Goal: Task Accomplishment & Management: Use online tool/utility

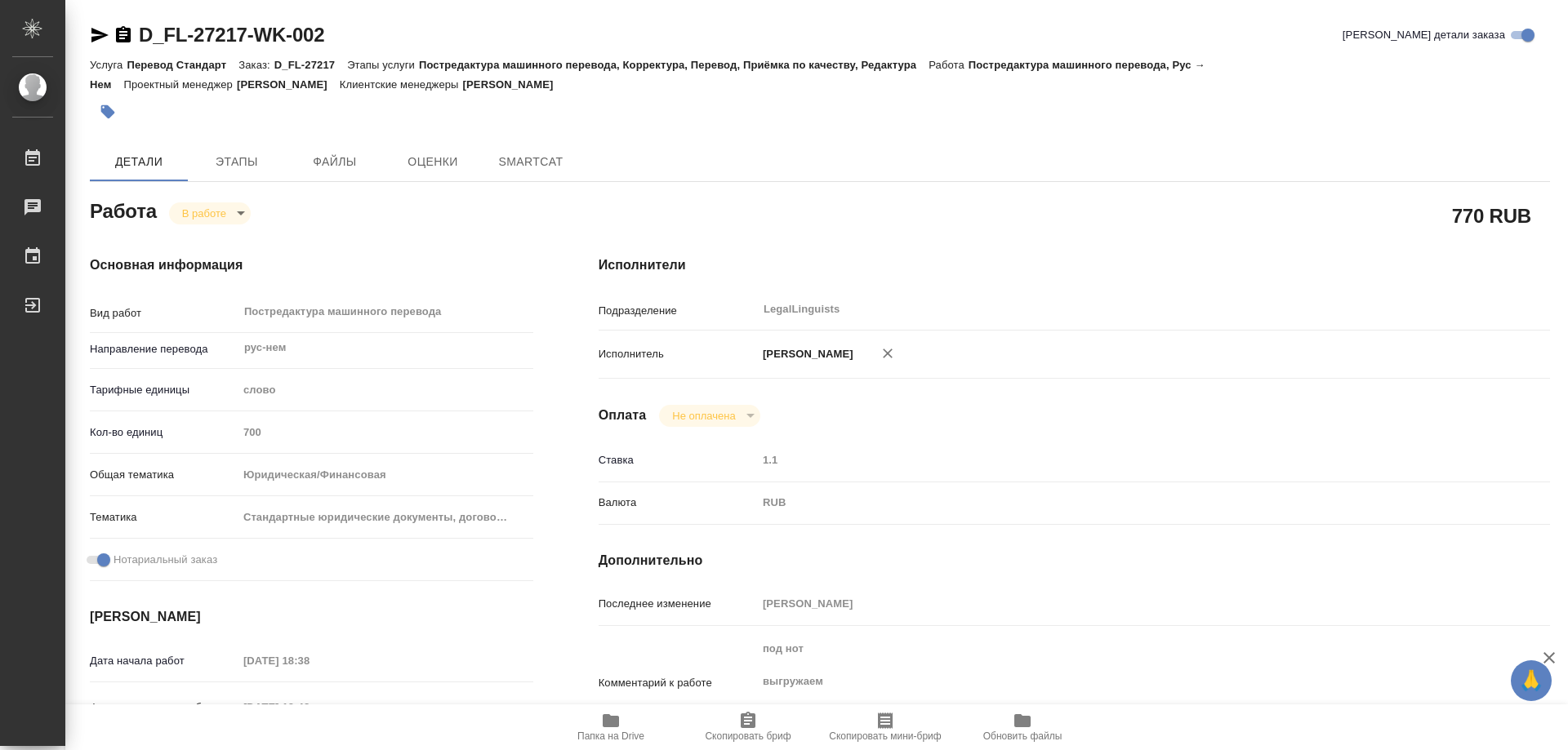
type textarea "x"
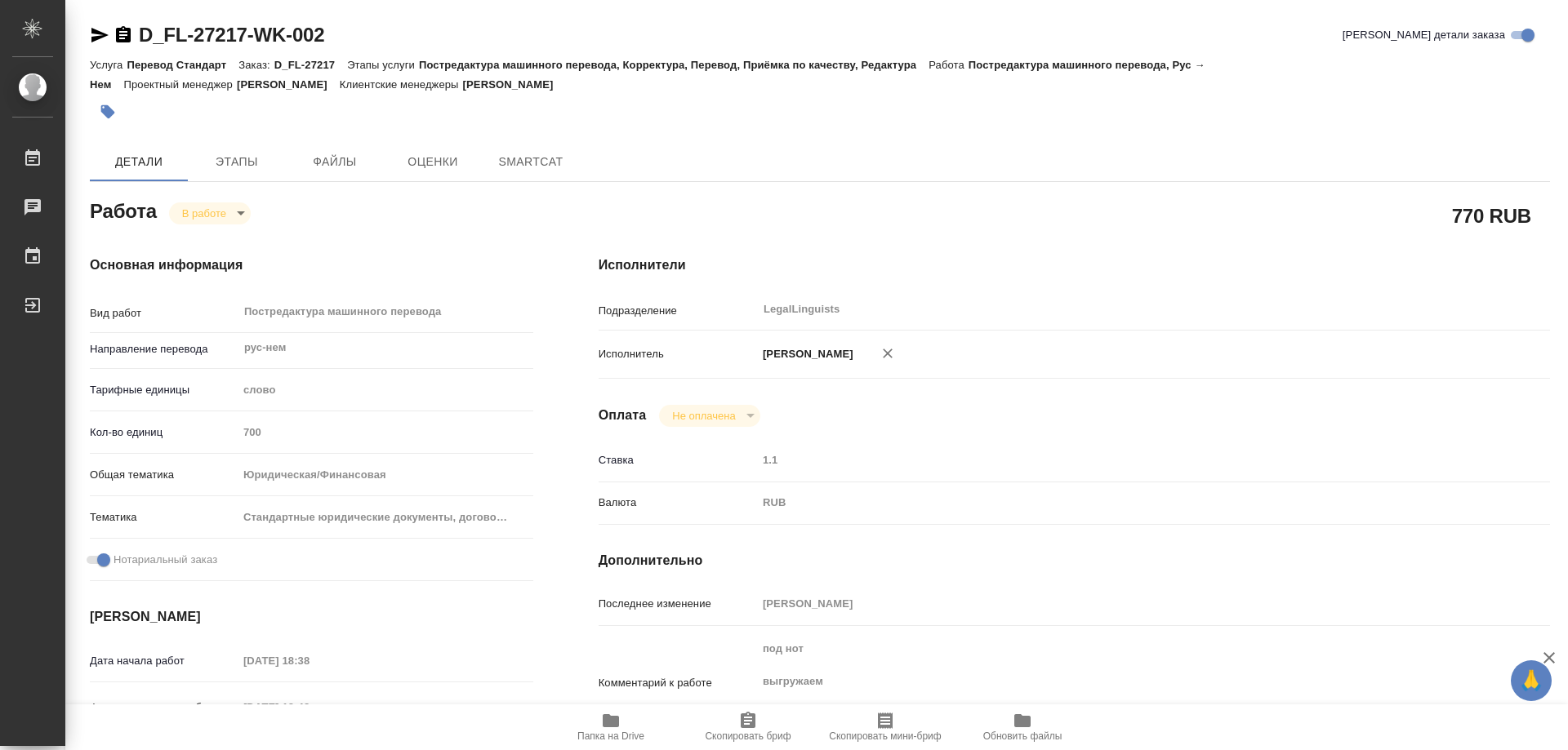
type textarea "x"
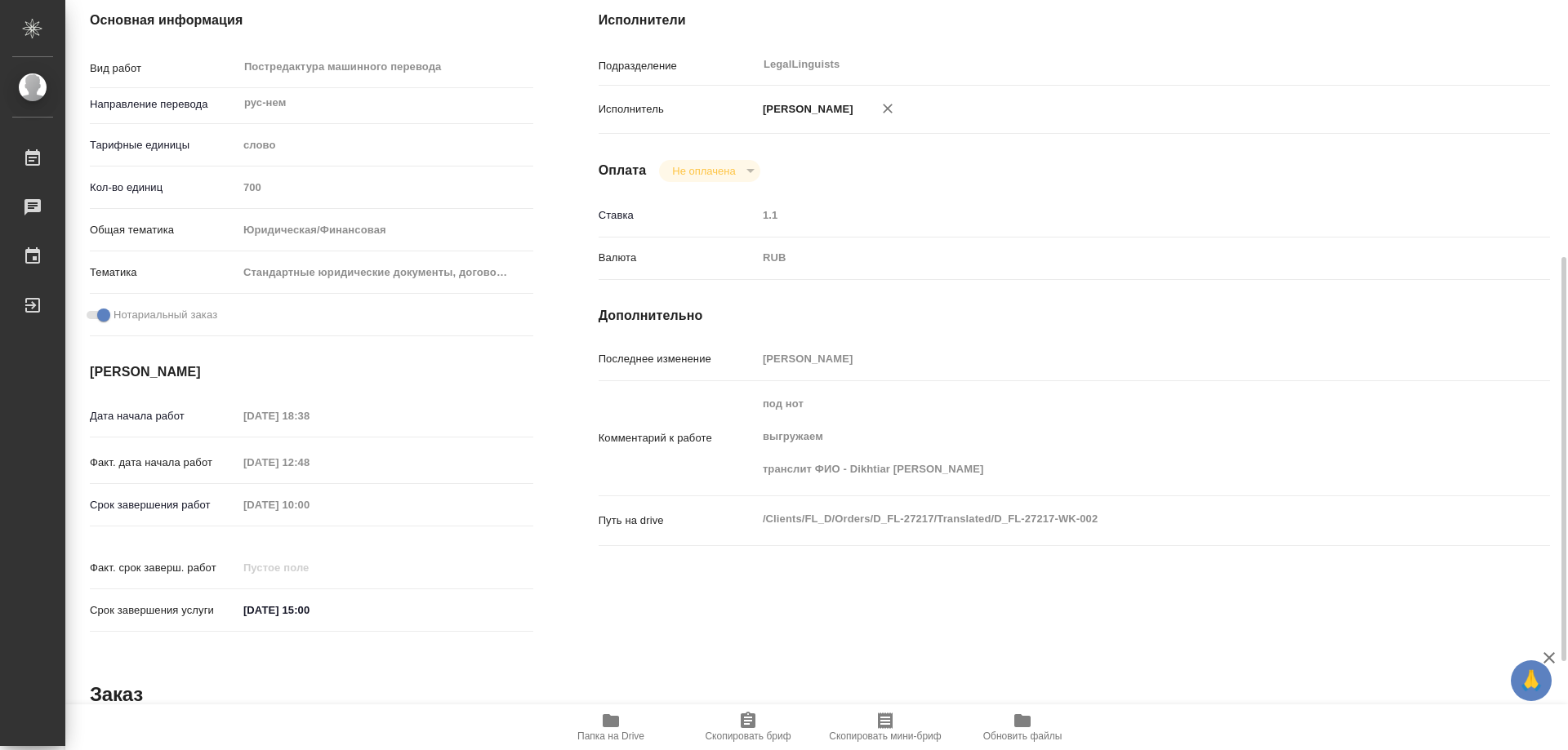
scroll to position [327, 0]
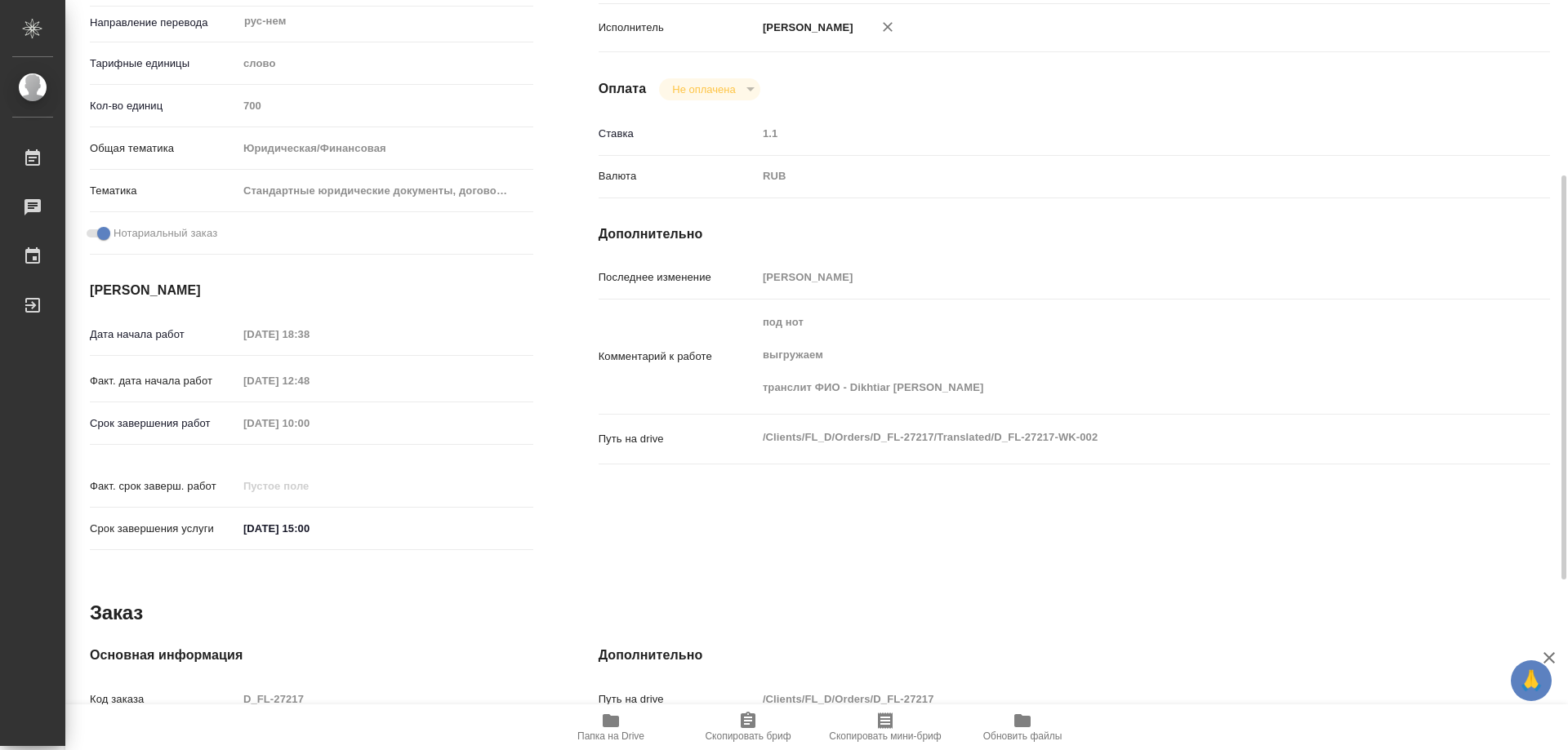
type textarea "x"
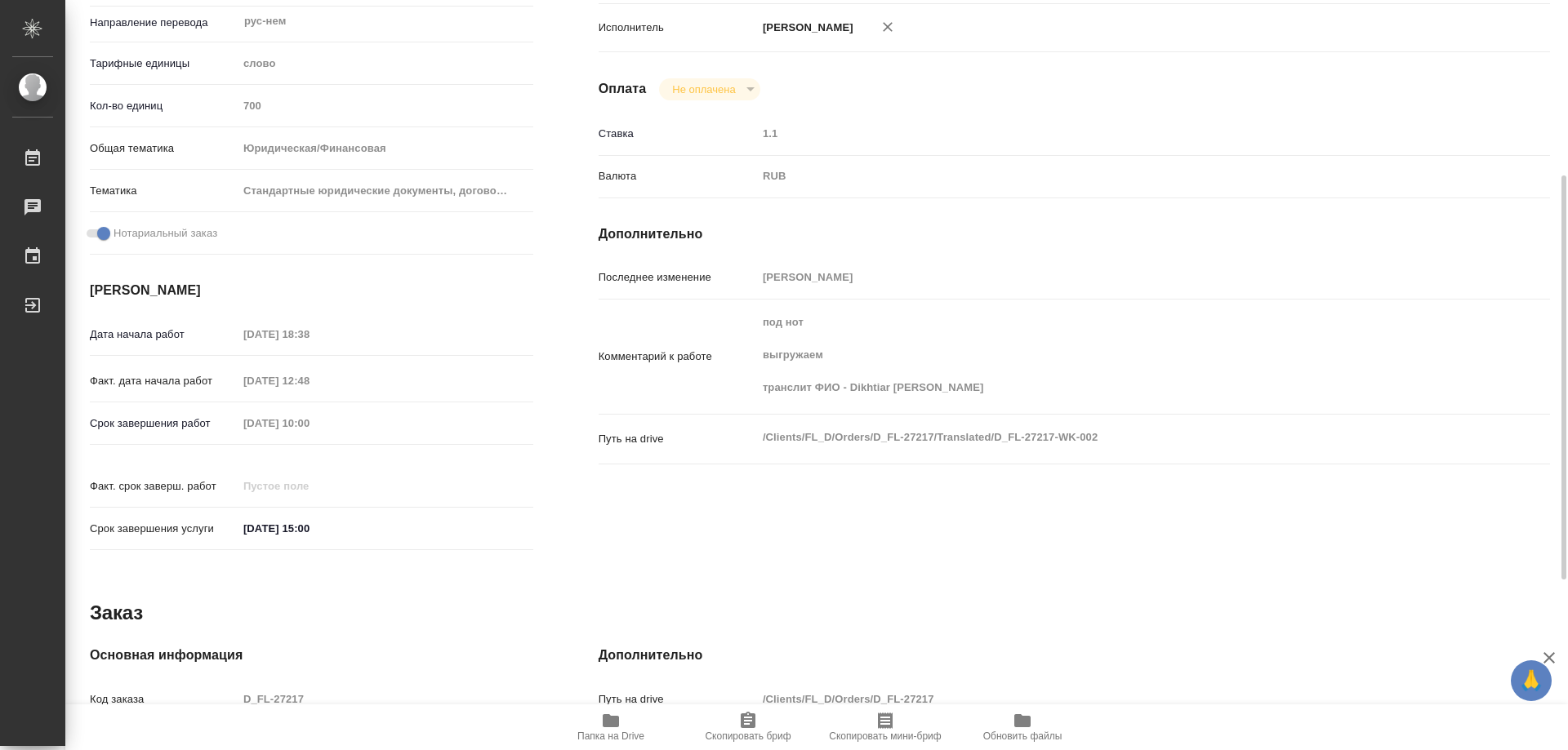
type textarea "x"
